Goal: Check status: Check status

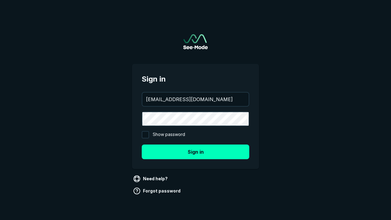
type input "[EMAIL_ADDRESS][DOMAIN_NAME]"
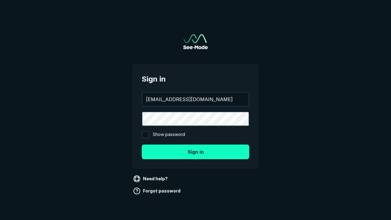
click at [195, 152] on button "Sign in" at bounding box center [196, 151] width 108 height 15
